Goal: Task Accomplishment & Management: Manage account settings

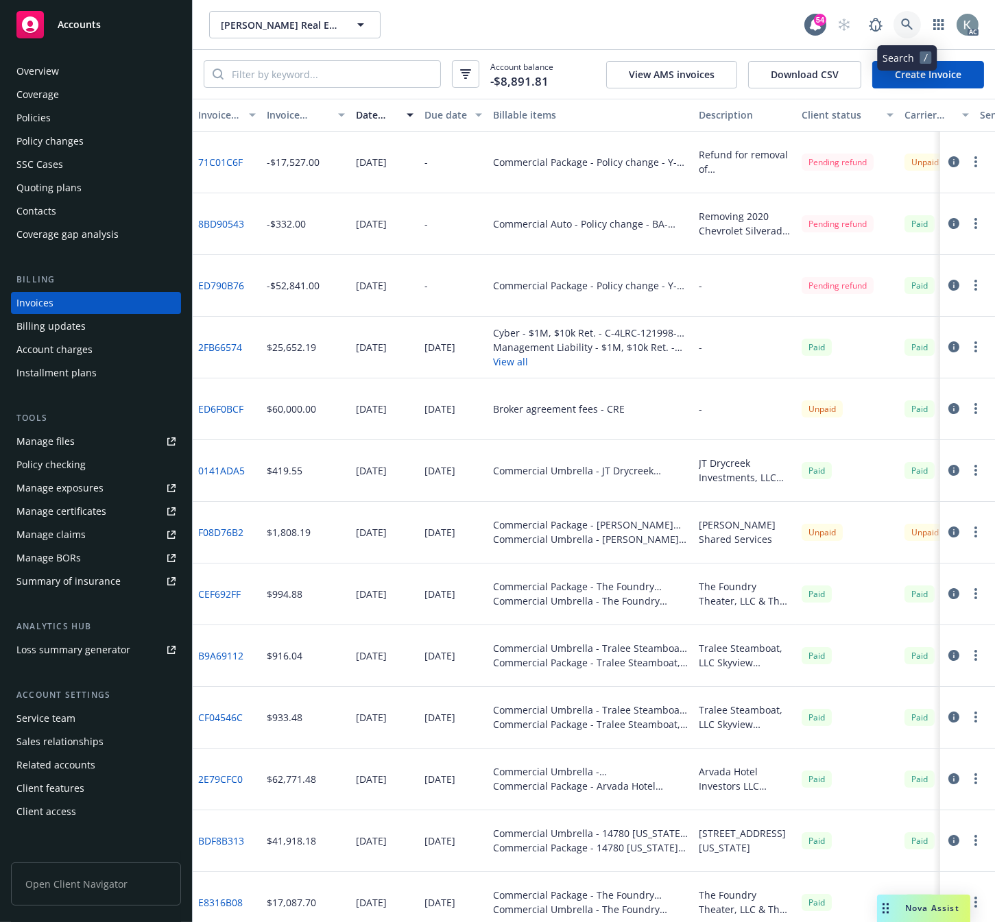
click at [899, 21] on link at bounding box center [906, 24] width 27 height 27
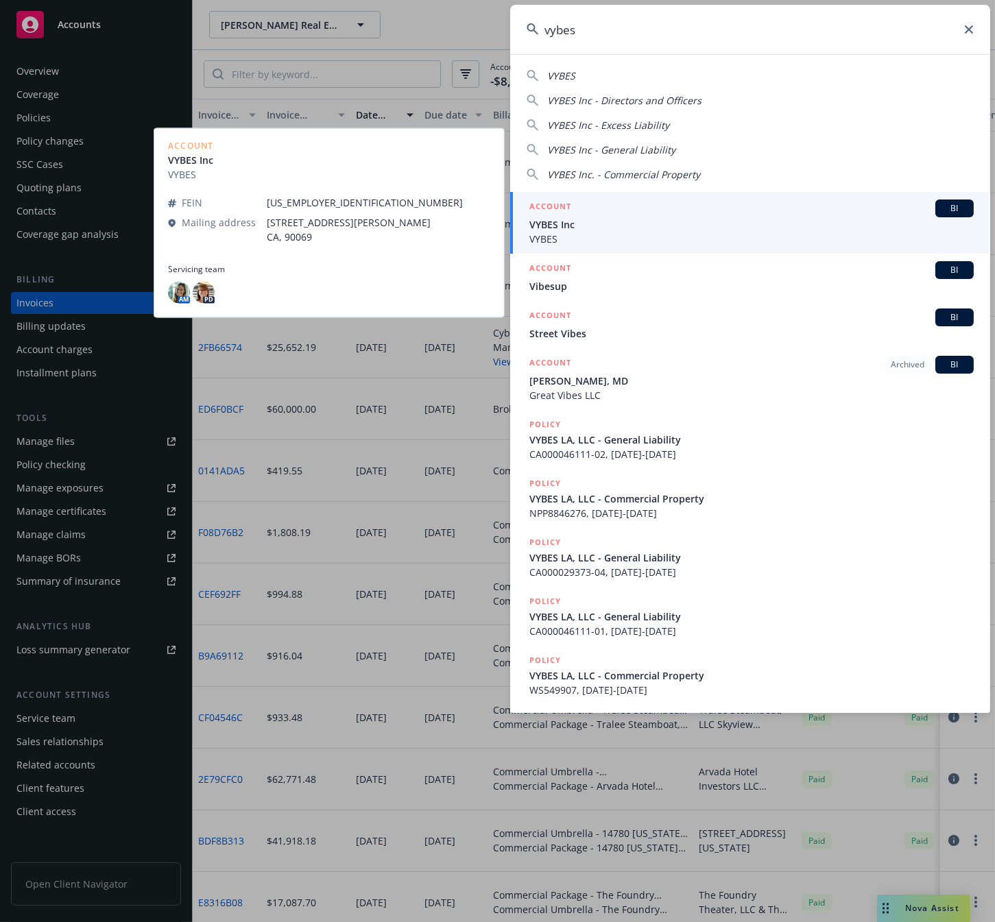
type input "vybes"
click at [547, 227] on span "VYBES Inc" at bounding box center [751, 224] width 444 height 14
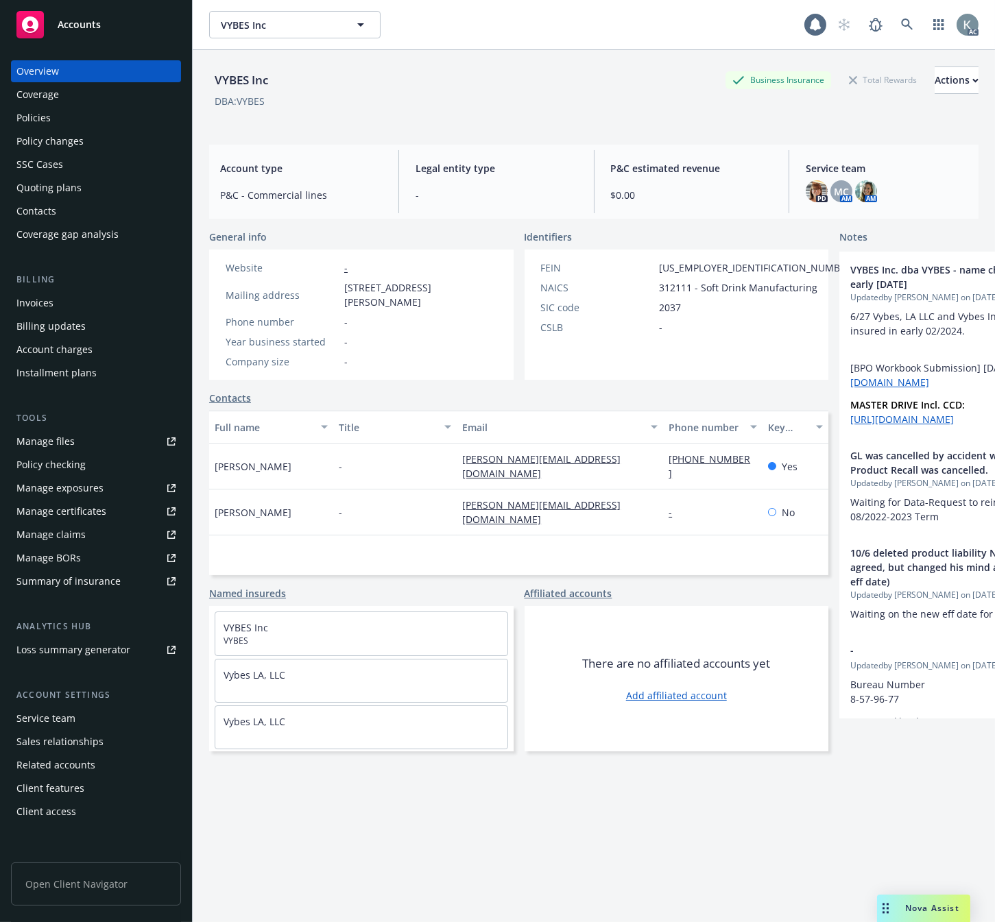
click at [29, 304] on div "Invoices" at bounding box center [34, 303] width 37 height 22
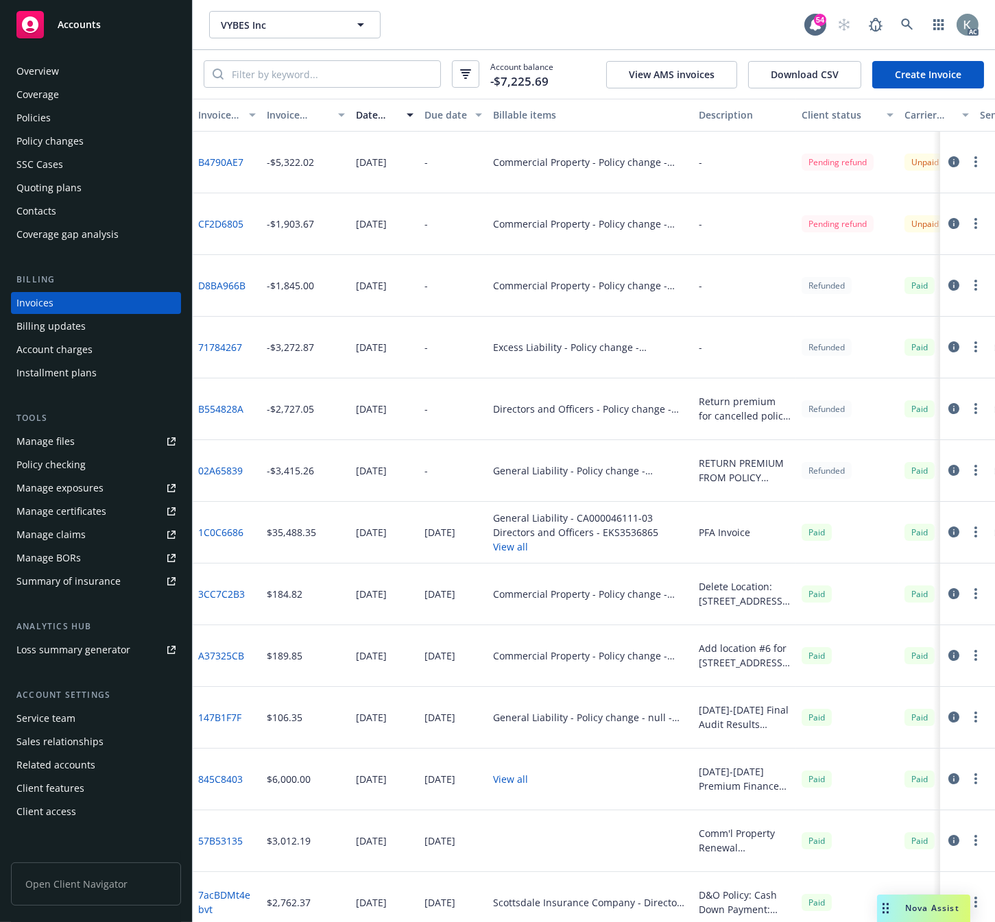
click at [282, 117] on div "Invoice amount" at bounding box center [298, 115] width 63 height 14
